Goal: Task Accomplishment & Management: Use online tool/utility

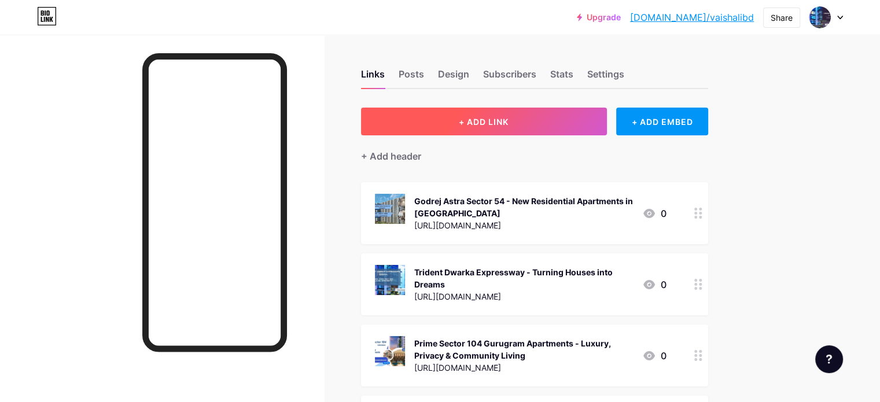
click at [607, 127] on button "+ ADD LINK" at bounding box center [484, 122] width 246 height 28
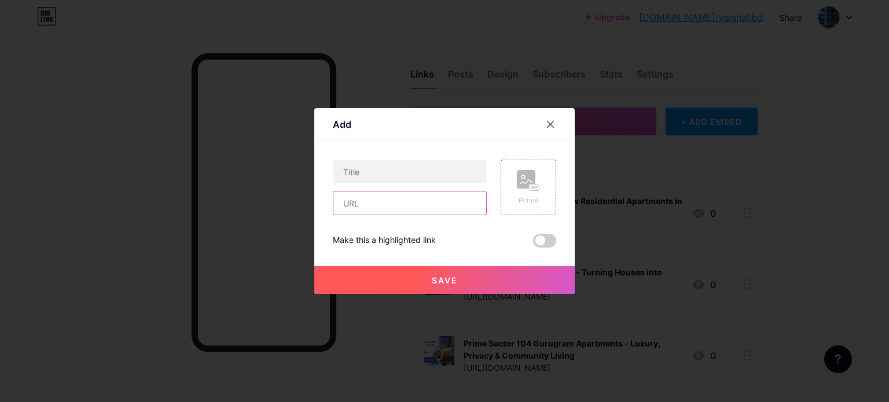
click at [419, 200] on input "text" at bounding box center [409, 202] width 153 height 23
click at [401, 200] on input "text" at bounding box center [409, 202] width 153 height 23
paste input "[URL][PERSON_NAME][DOMAIN_NAME][PERSON_NAME]"
type input "[URL][PERSON_NAME][DOMAIN_NAME][PERSON_NAME]"
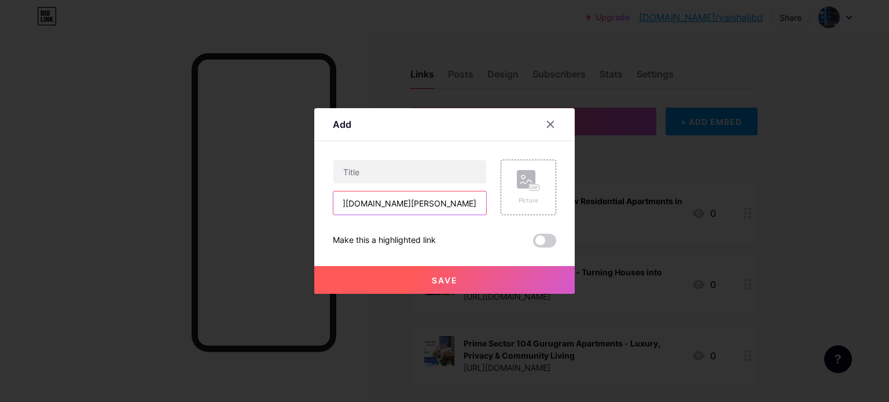
scroll to position [0, 0]
click at [432, 175] on input "text" at bounding box center [409, 171] width 153 height 23
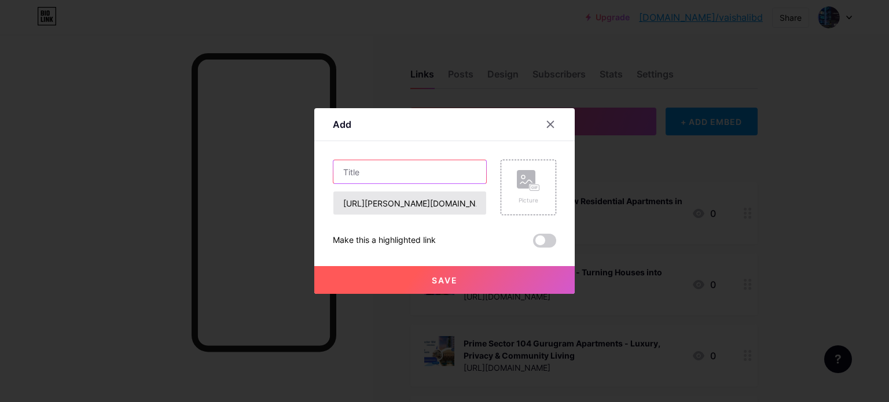
click at [382, 173] on input "text" at bounding box center [409, 171] width 153 height 23
paste input "[PERSON_NAME][GEOGRAPHIC_DATA] | Upcoming Residential ApartmentsIn [GEOGRAPHIC_…"
type input "[PERSON_NAME][GEOGRAPHIC_DATA] | Upcoming Residential ApartmentsIn [GEOGRAPHIC_…"
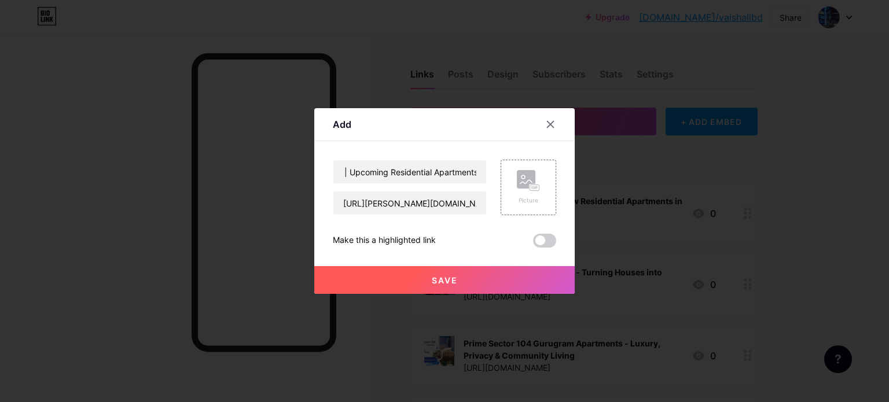
click at [456, 282] on span "Save" at bounding box center [445, 280] width 26 height 10
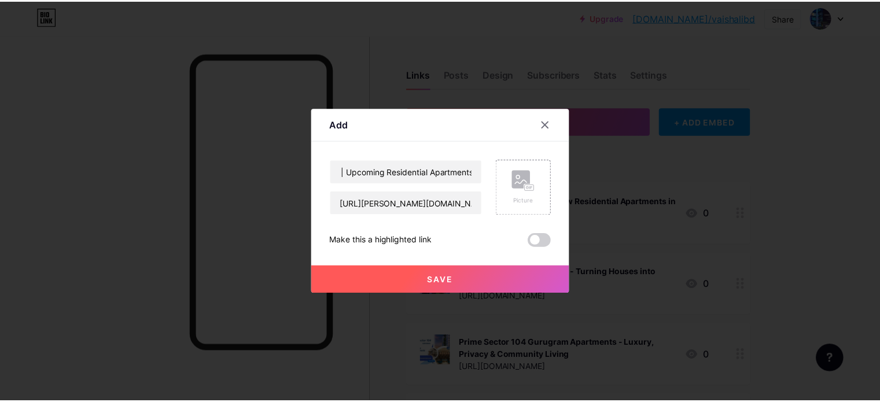
scroll to position [0, 0]
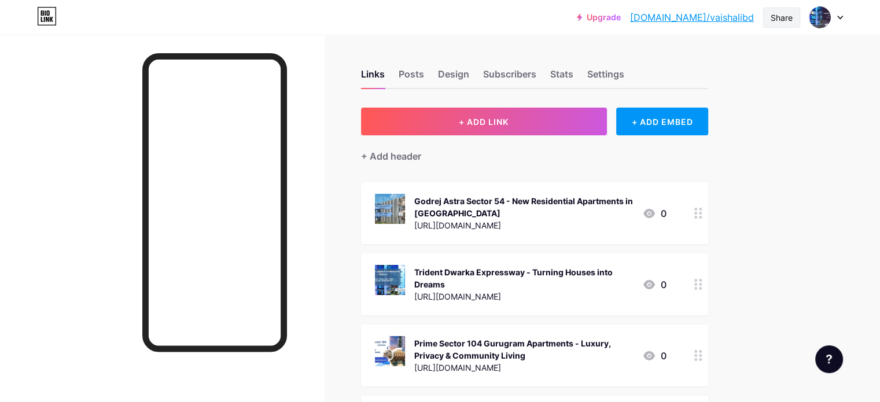
click at [775, 19] on div "Share" at bounding box center [782, 18] width 22 height 12
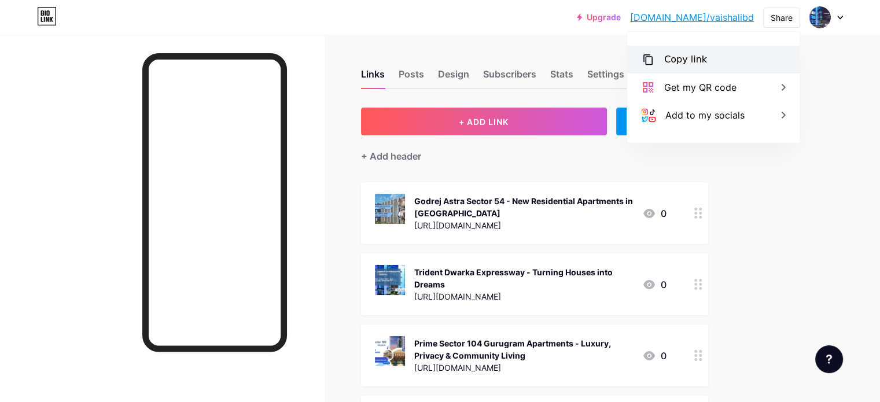
click at [712, 69] on div "Copy link" at bounding box center [713, 60] width 172 height 28
